Goal: Browse casually

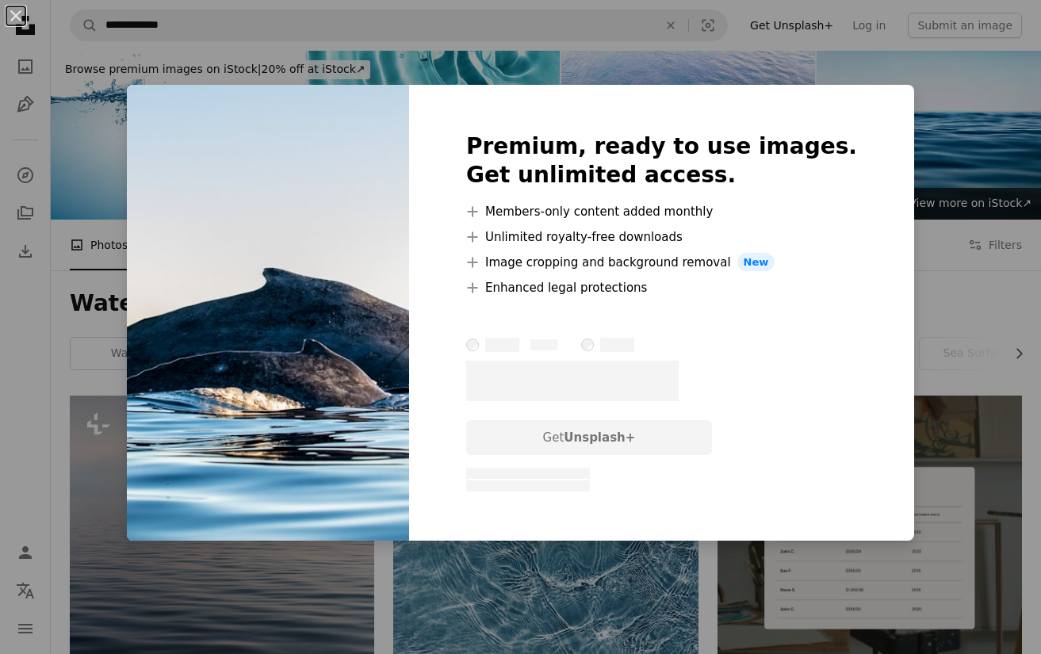
scroll to position [1110, 0]
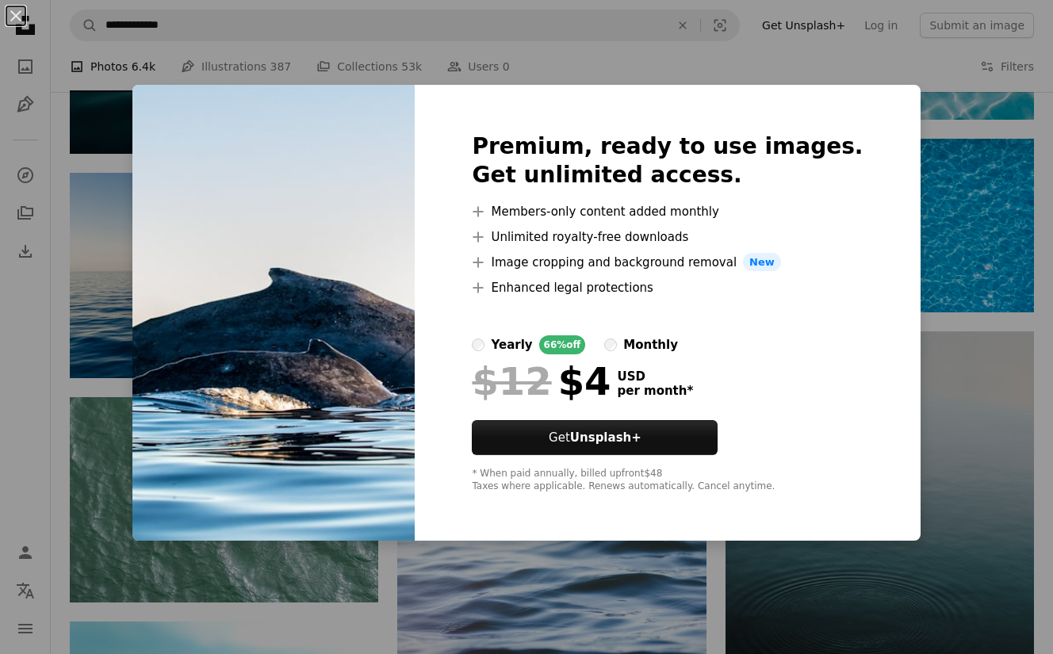
drag, startPoint x: 816, startPoint y: 103, endPoint x: 862, endPoint y: 63, distance: 61.2
click at [856, 62] on div "An X shape Premium, ready to use images. Get unlimited access. A plus sign Memb…" at bounding box center [526, 327] width 1053 height 654
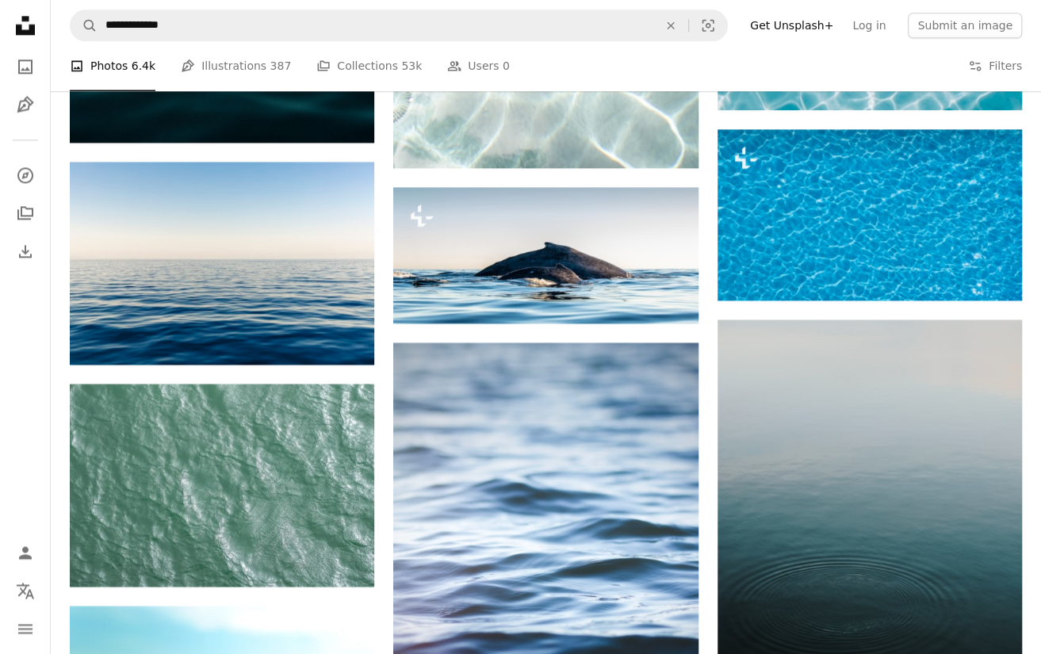
click at [863, 63] on div "A photo Photos 6.4k Pen Tool Illustrations 387 A stack of folders Collections 5…" at bounding box center [546, 66] width 952 height 51
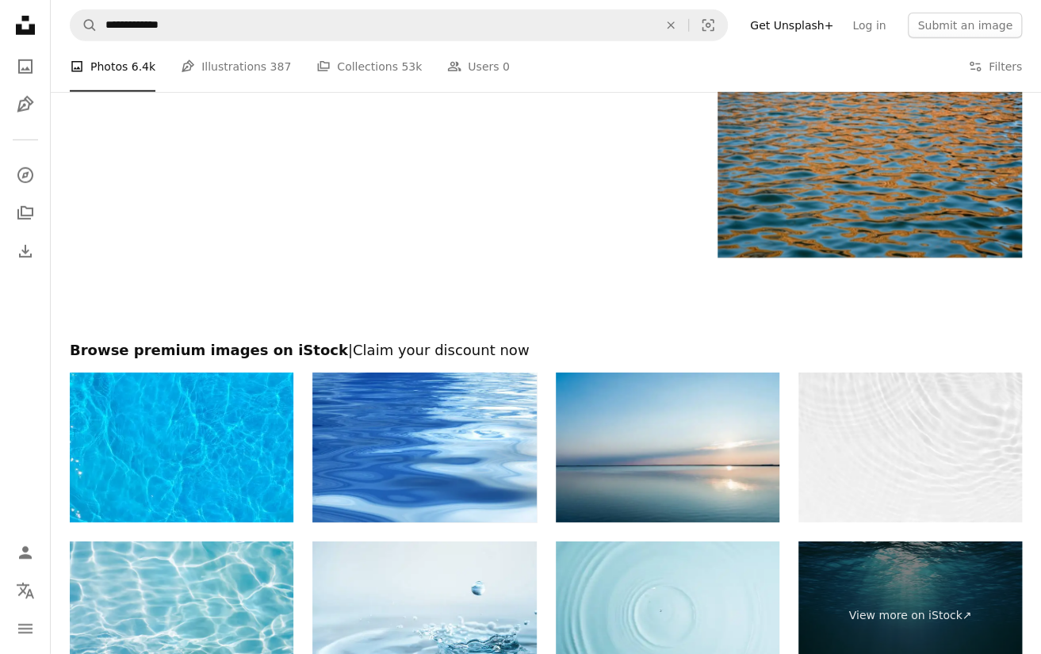
scroll to position [2848, 0]
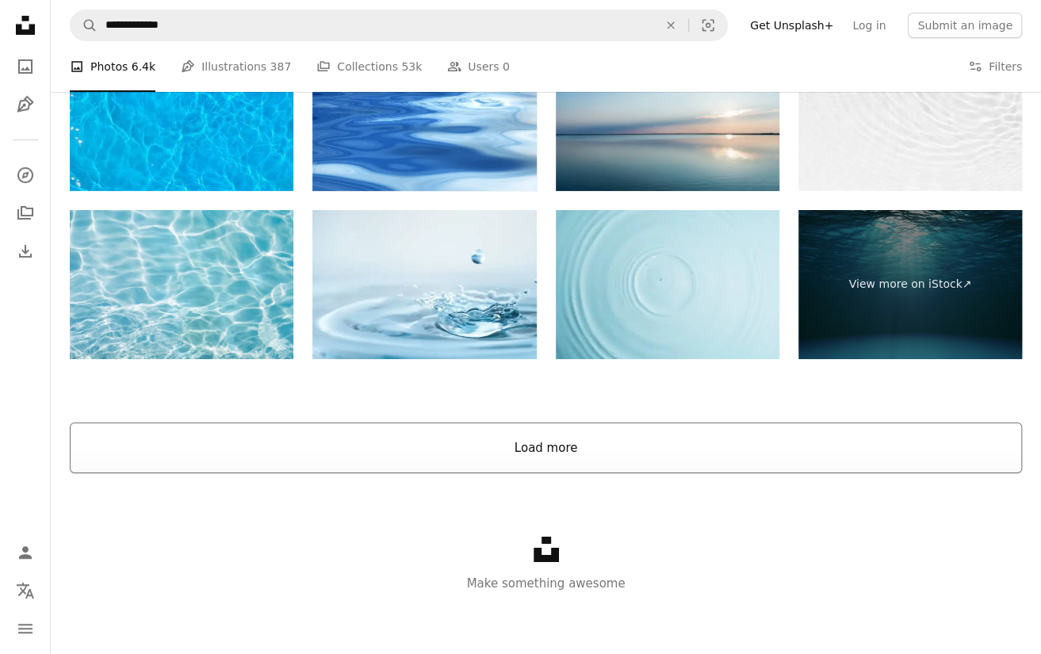
click at [543, 453] on button "Load more" at bounding box center [546, 448] width 952 height 51
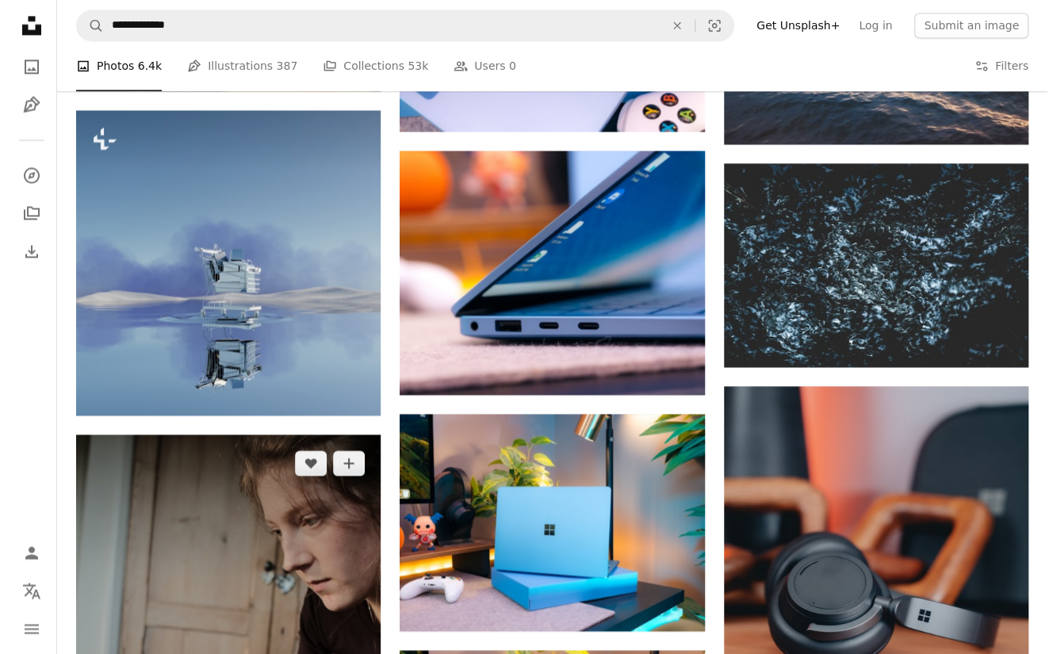
scroll to position [7508, 0]
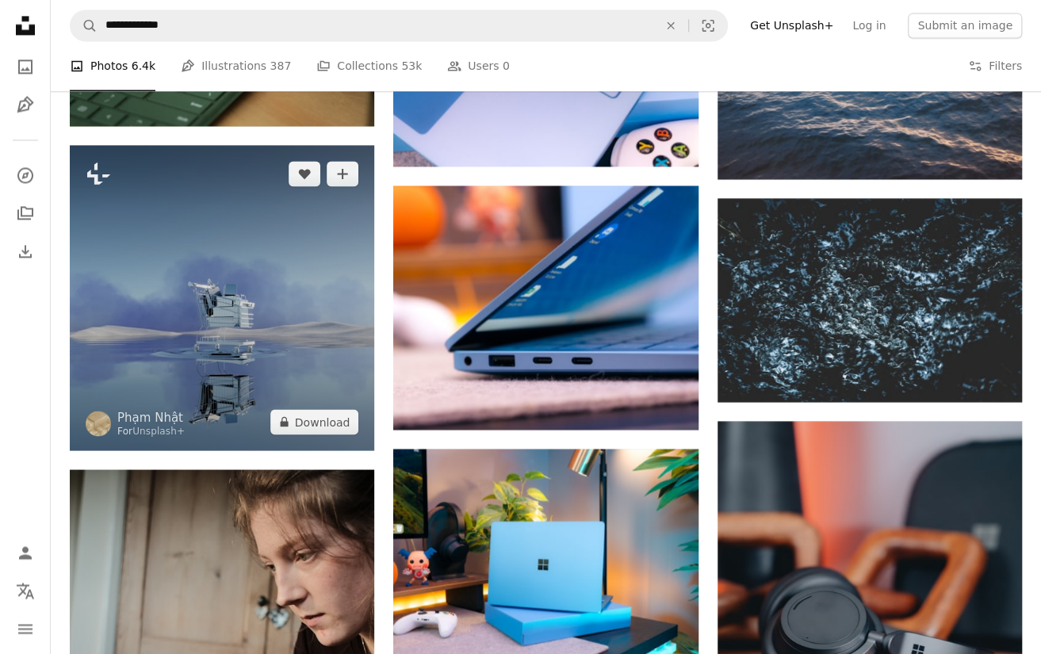
click at [95, 284] on img at bounding box center [222, 297] width 305 height 305
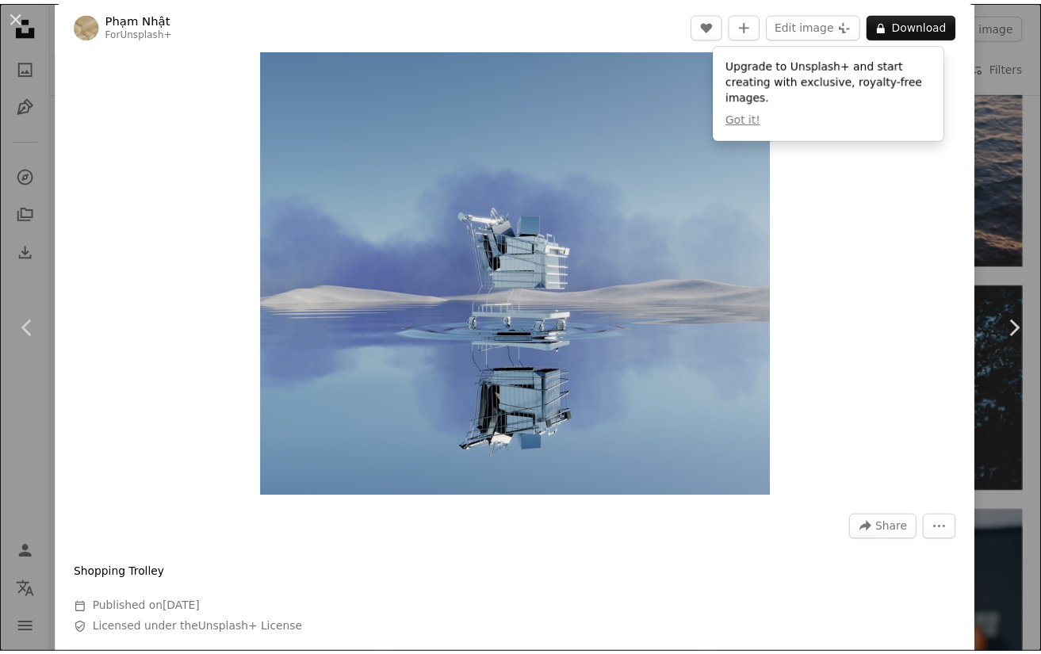
scroll to position [76, 0]
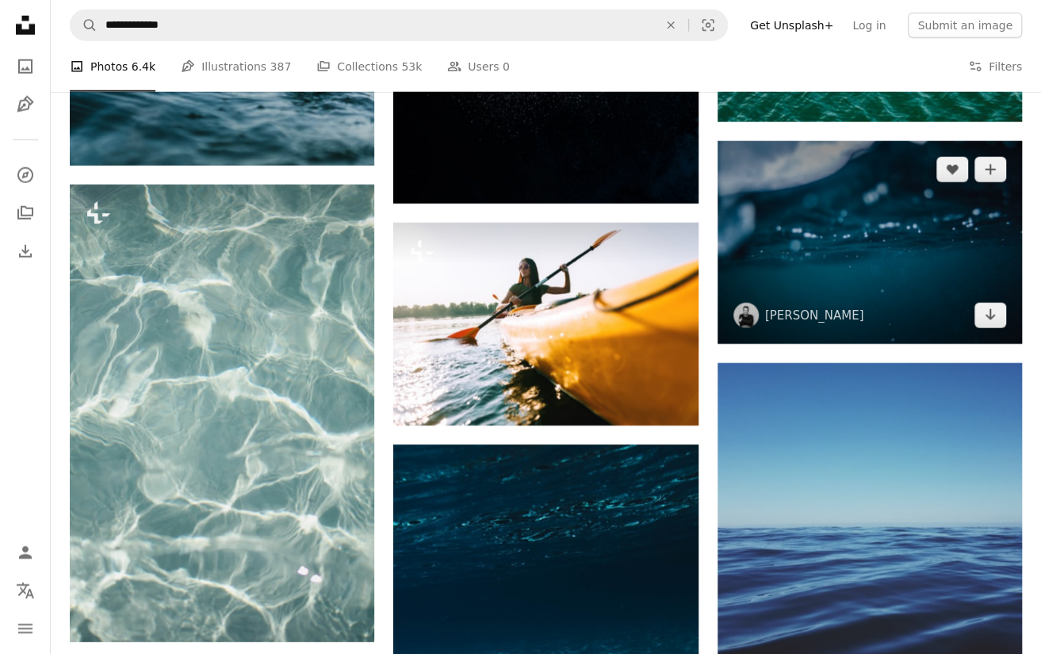
scroll to position [5288, 0]
